Goal: Task Accomplishment & Management: Complete application form

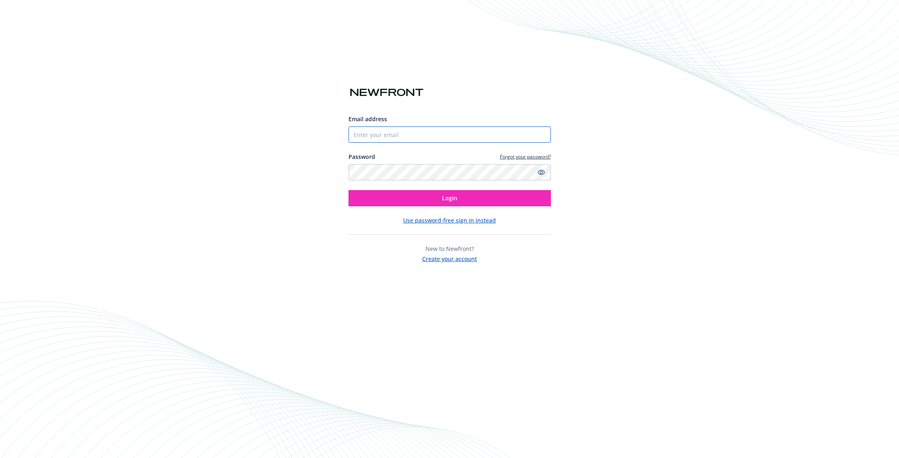
click at [445, 134] on input "Email address" at bounding box center [450, 134] width 202 height 16
type input "4083136933"
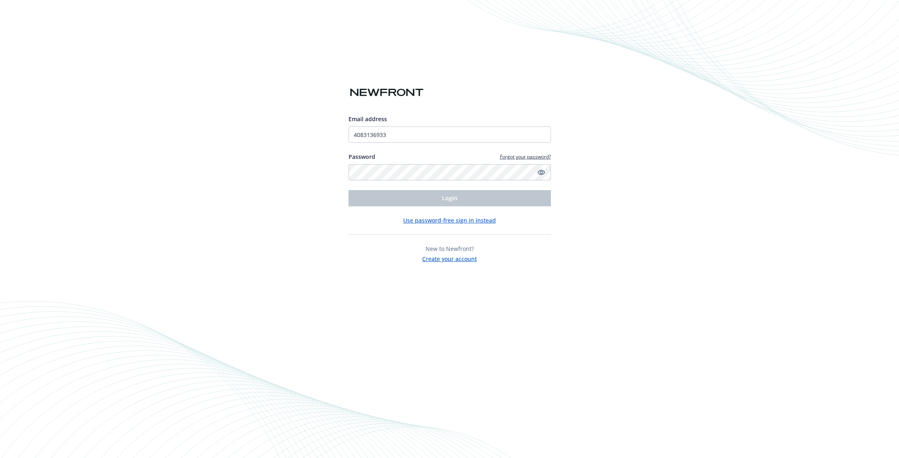
click at [0, 457] on com-1password-button at bounding box center [0, 458] width 0 height 0
click at [626, 181] on div "Email address 4083136933 Password Forgot your password? Login Use password-free…" at bounding box center [449, 229] width 899 height 458
click at [468, 259] on button "Create your account" at bounding box center [449, 258] width 55 height 10
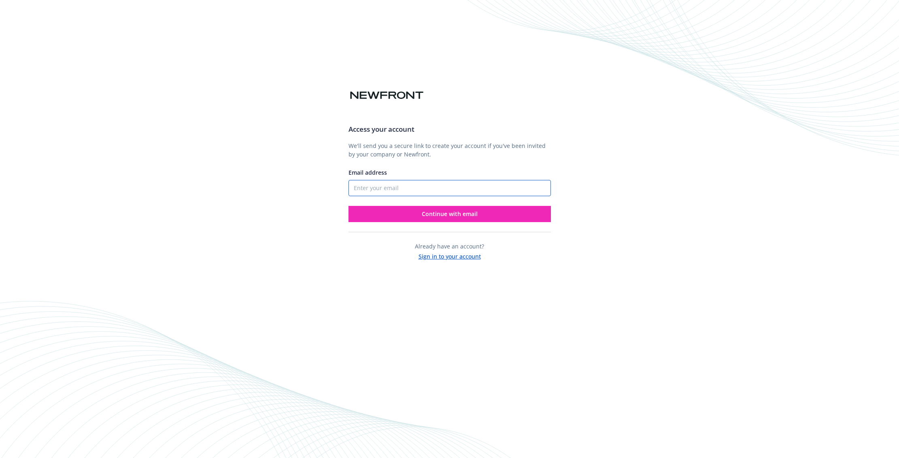
click at [406, 187] on input "Email address" at bounding box center [450, 188] width 202 height 16
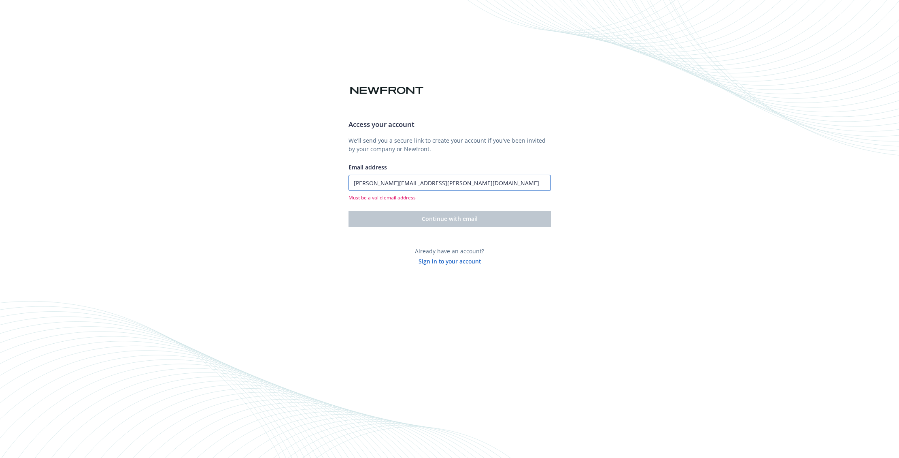
type input "[PERSON_NAME][EMAIL_ADDRESS][PERSON_NAME][DOMAIN_NAME]"
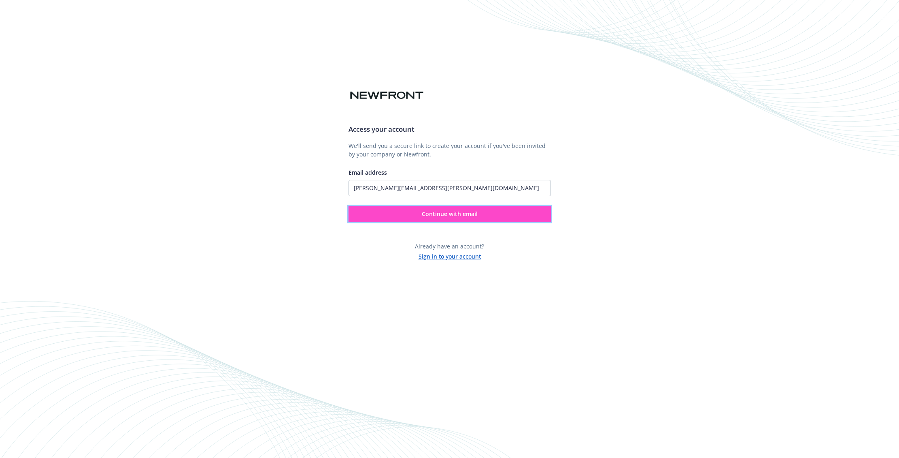
click at [442, 213] on span "Continue with email" at bounding box center [450, 214] width 56 height 8
